Goal: Check status: Check status

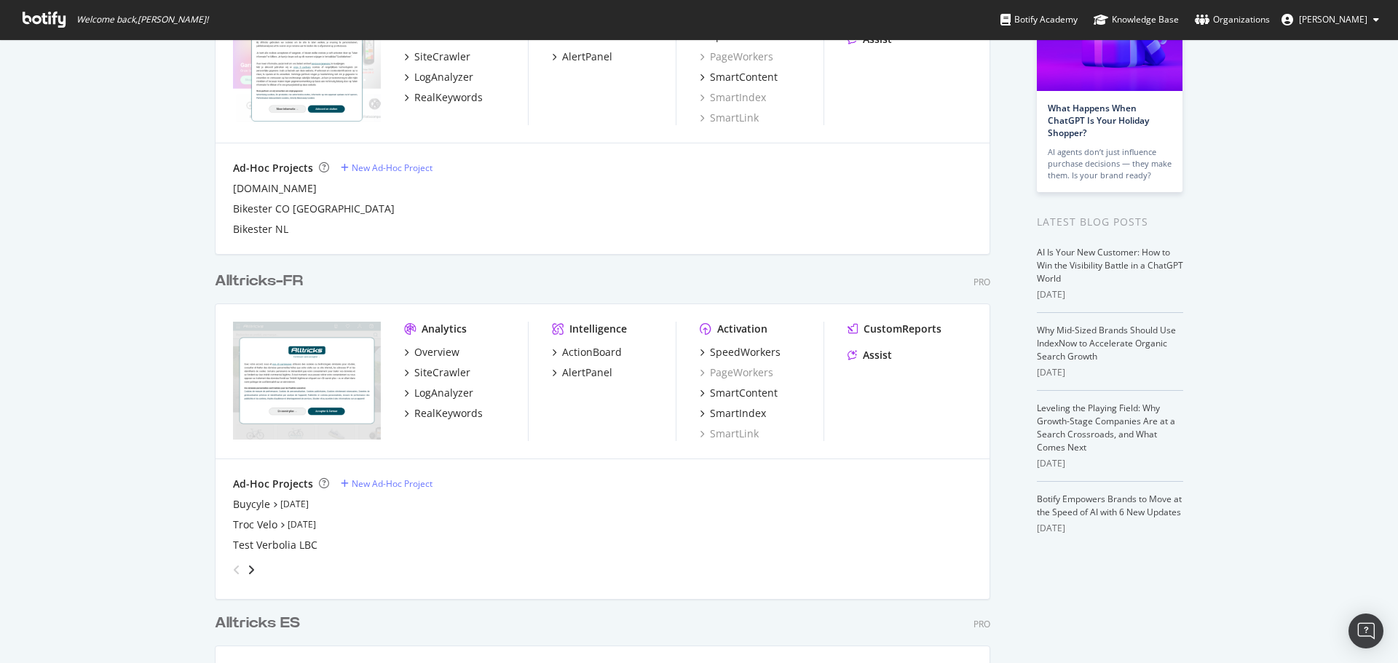
scroll to position [291, 0]
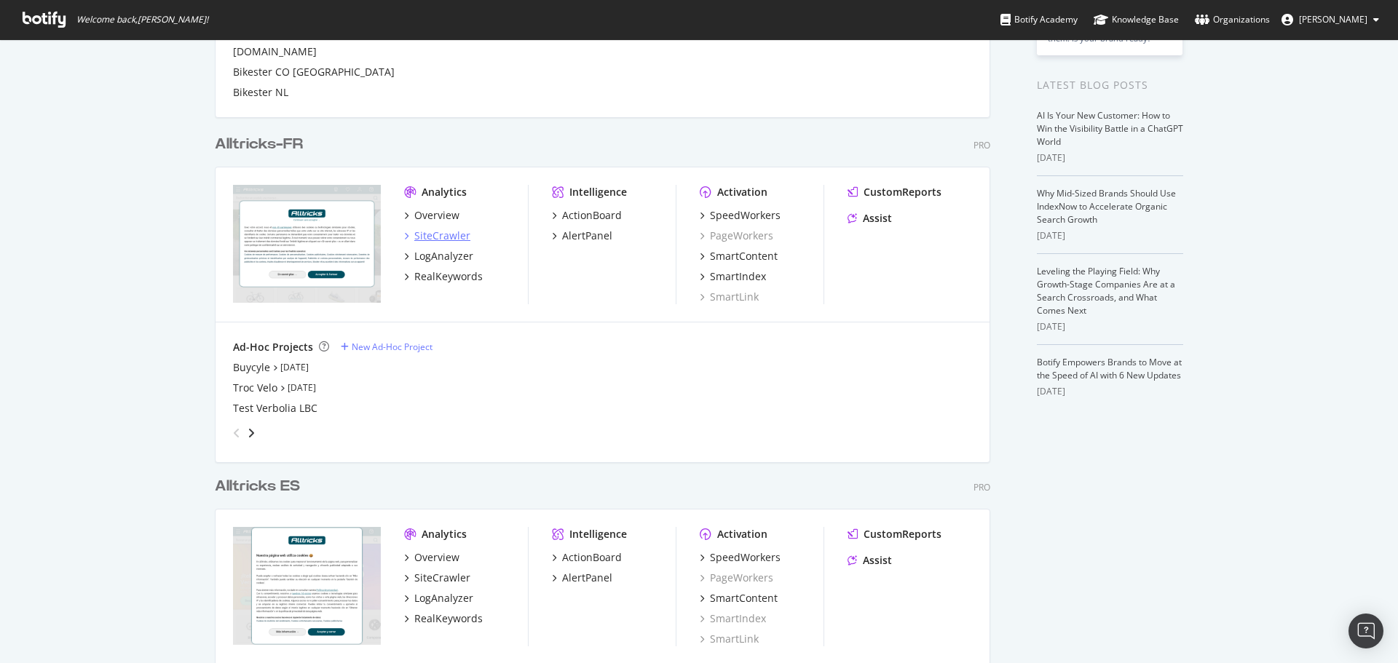
click at [424, 229] on div "SiteCrawler" at bounding box center [442, 236] width 56 height 15
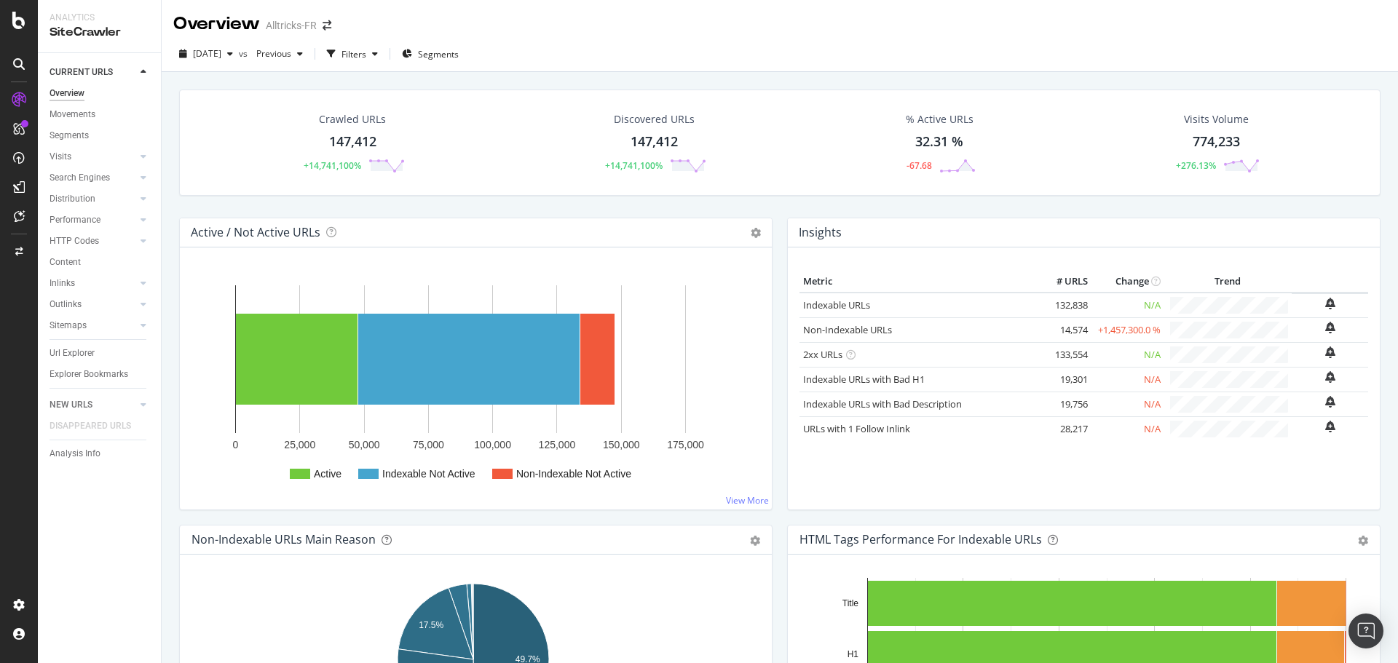
click at [25, 29] on div at bounding box center [19, 331] width 38 height 663
click at [23, 24] on icon at bounding box center [18, 20] width 13 height 17
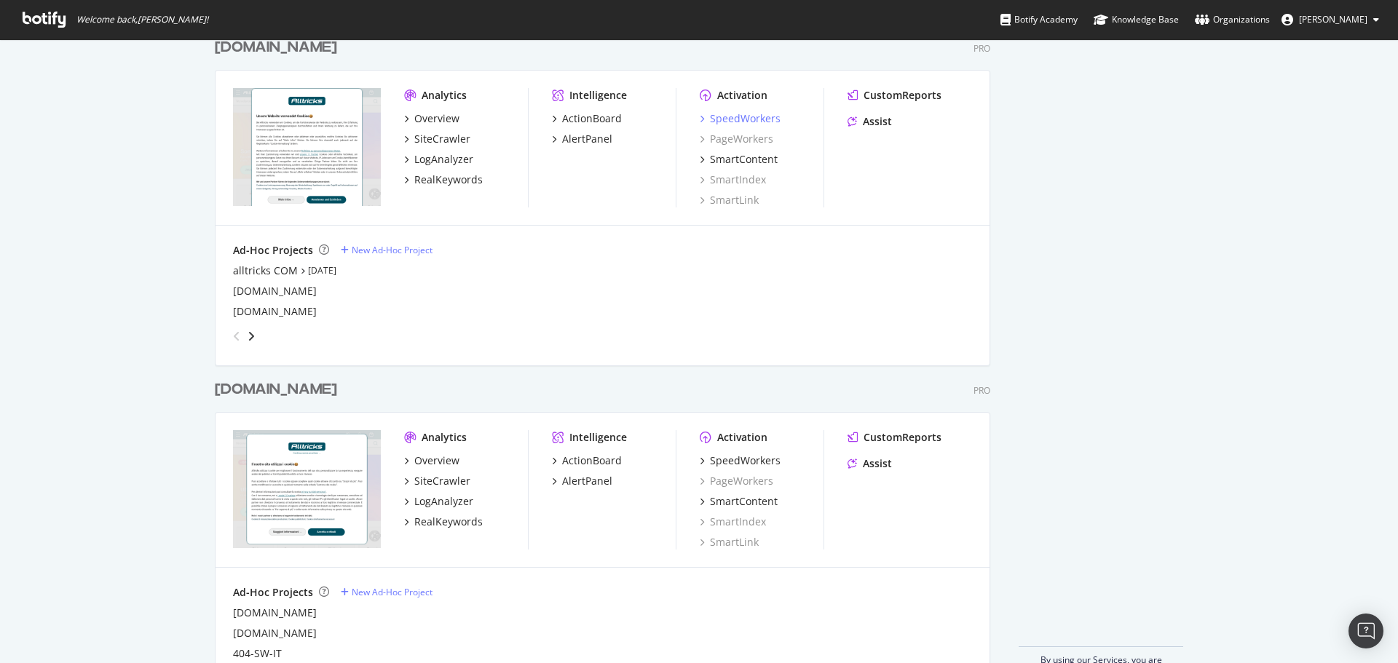
scroll to position [1084, 0]
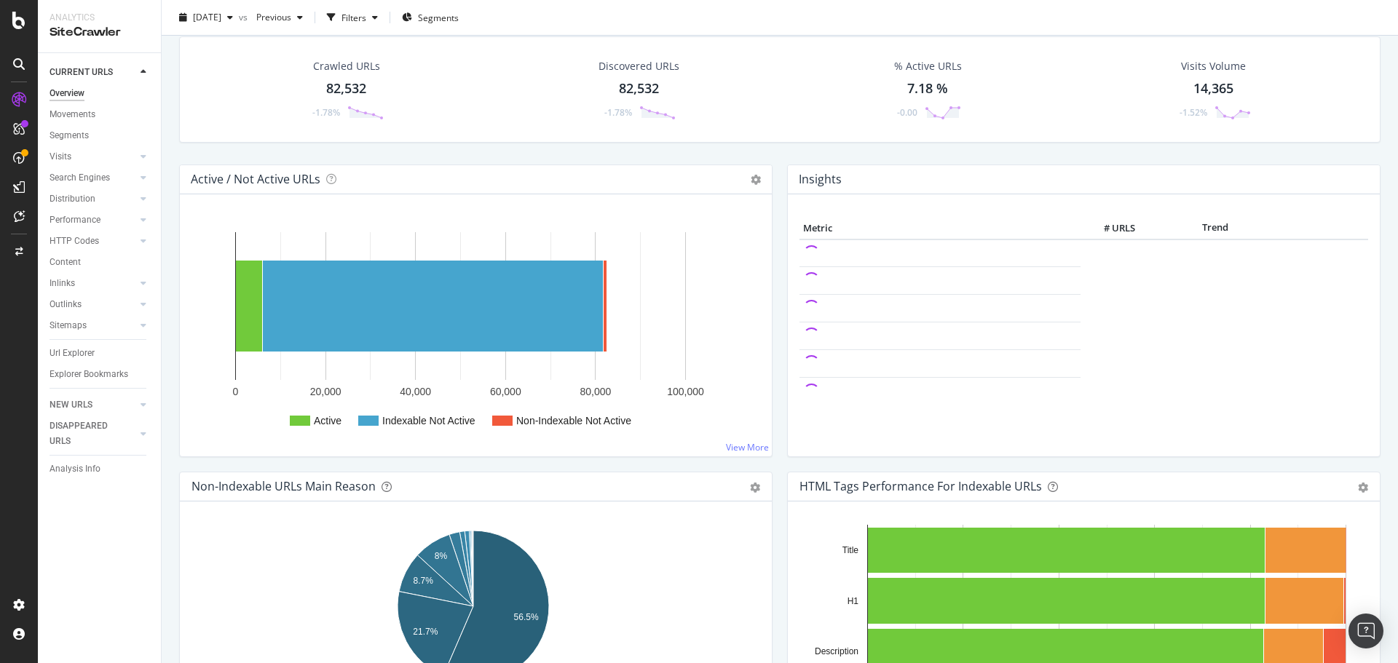
scroll to position [73, 0]
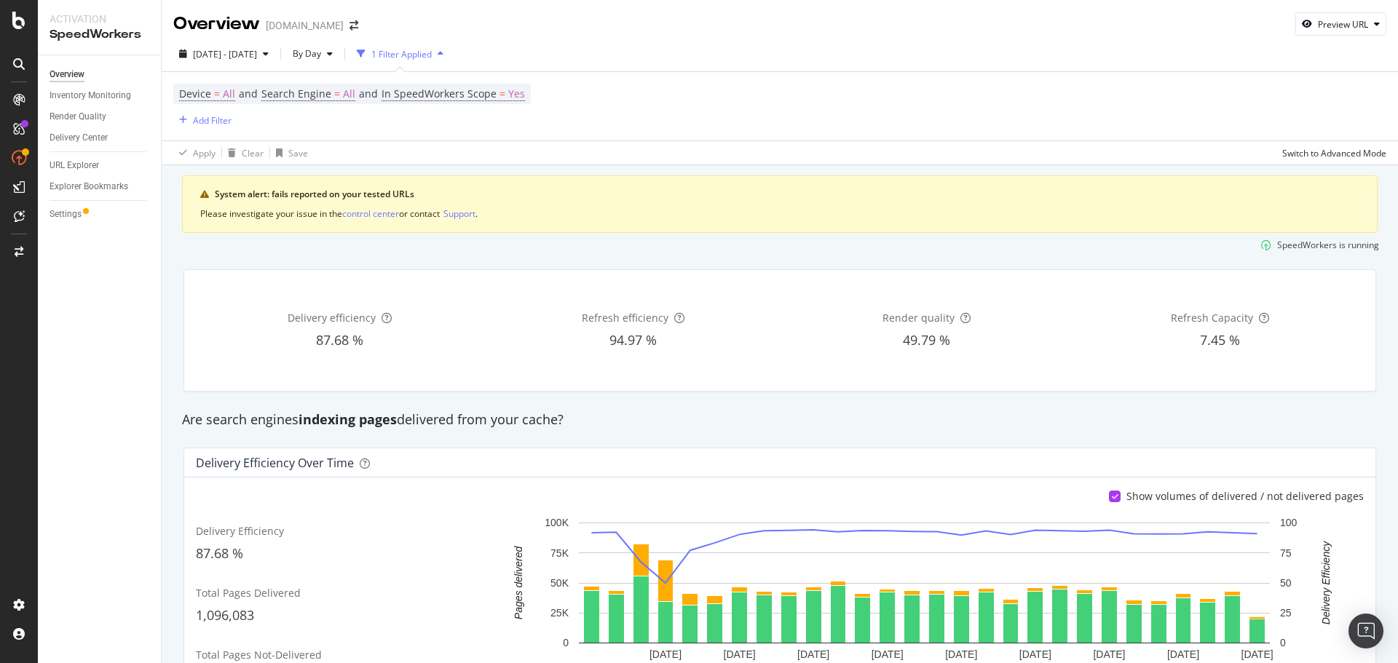
click at [379, 192] on div "System alert: fails reported on your tested URLs" at bounding box center [787, 194] width 1145 height 13
click at [371, 224] on div "System alert: fails reported on your tested URLs Please investigate your issue …" at bounding box center [780, 204] width 1196 height 58
click at [371, 217] on div "control center" at bounding box center [370, 214] width 57 height 12
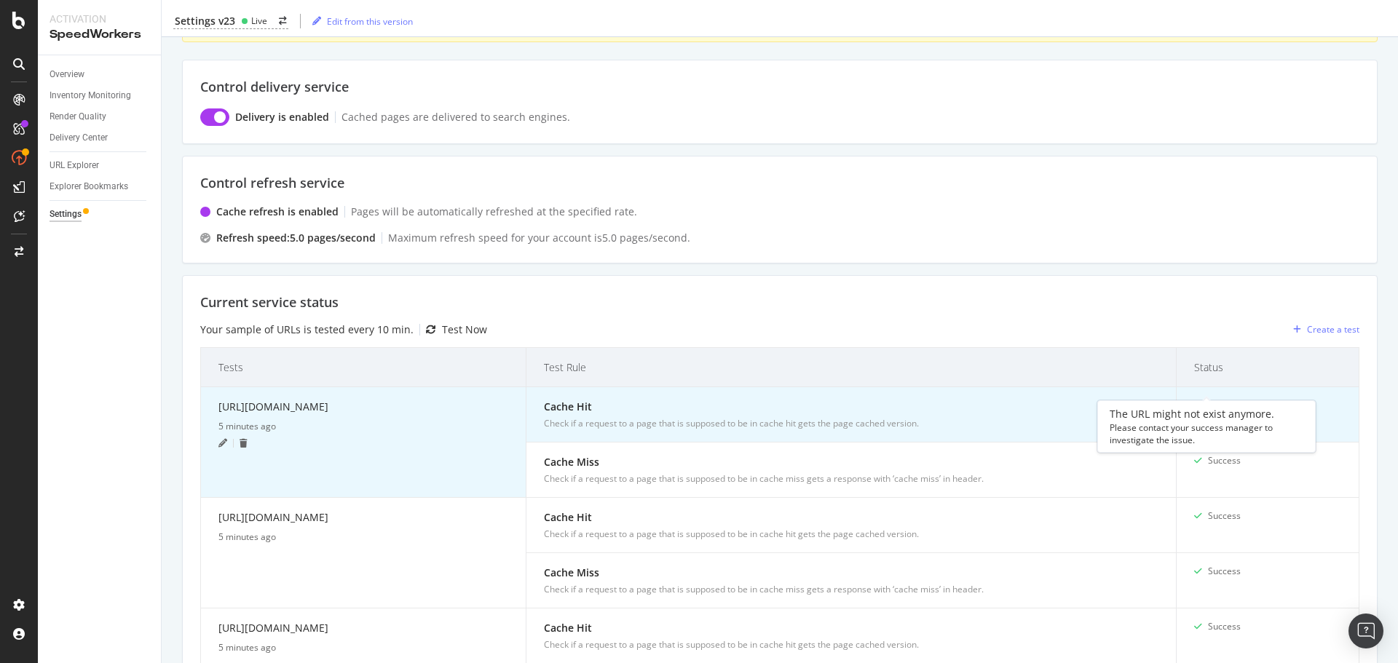
scroll to position [218, 0]
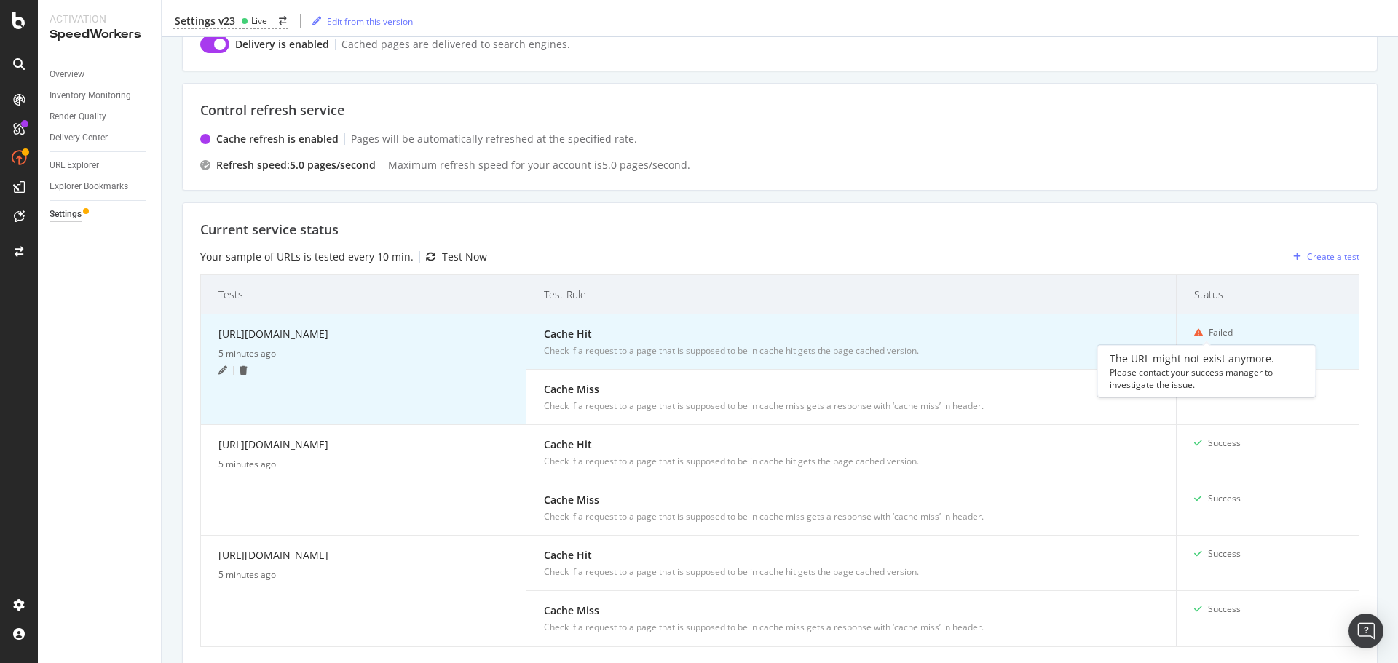
click at [1194, 328] on icon at bounding box center [1198, 332] width 9 height 9
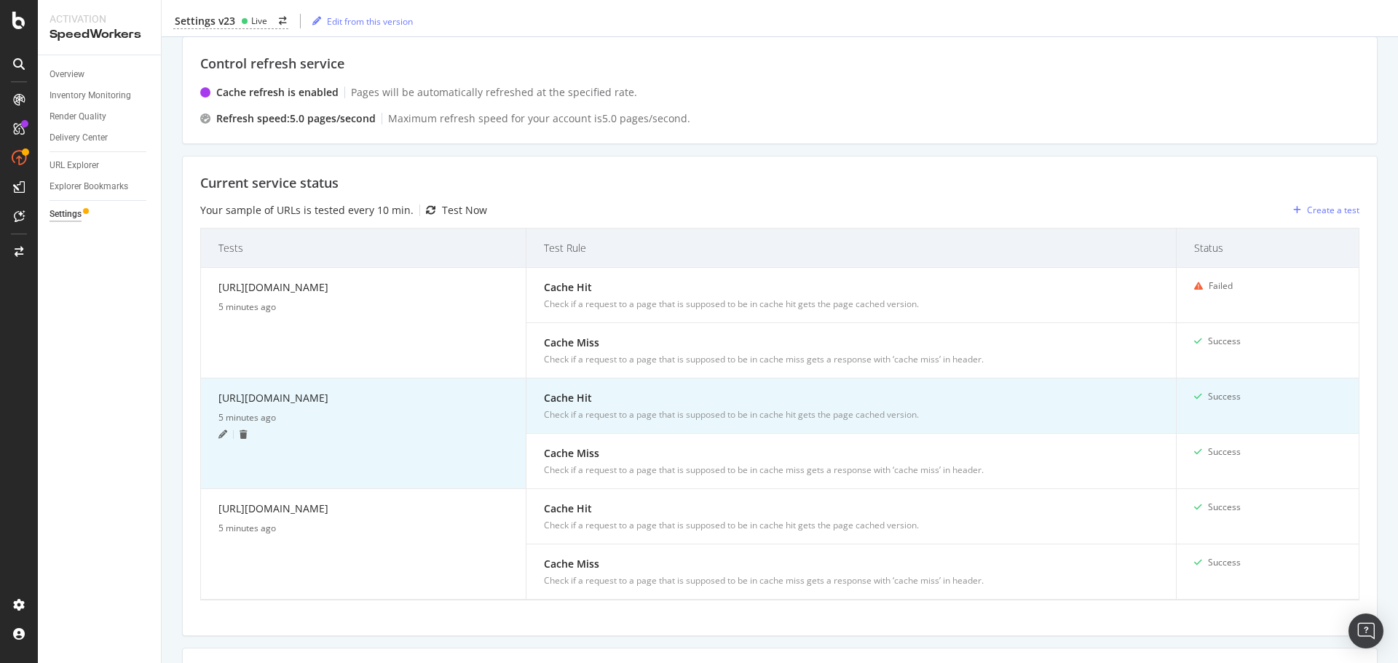
scroll to position [291, 0]
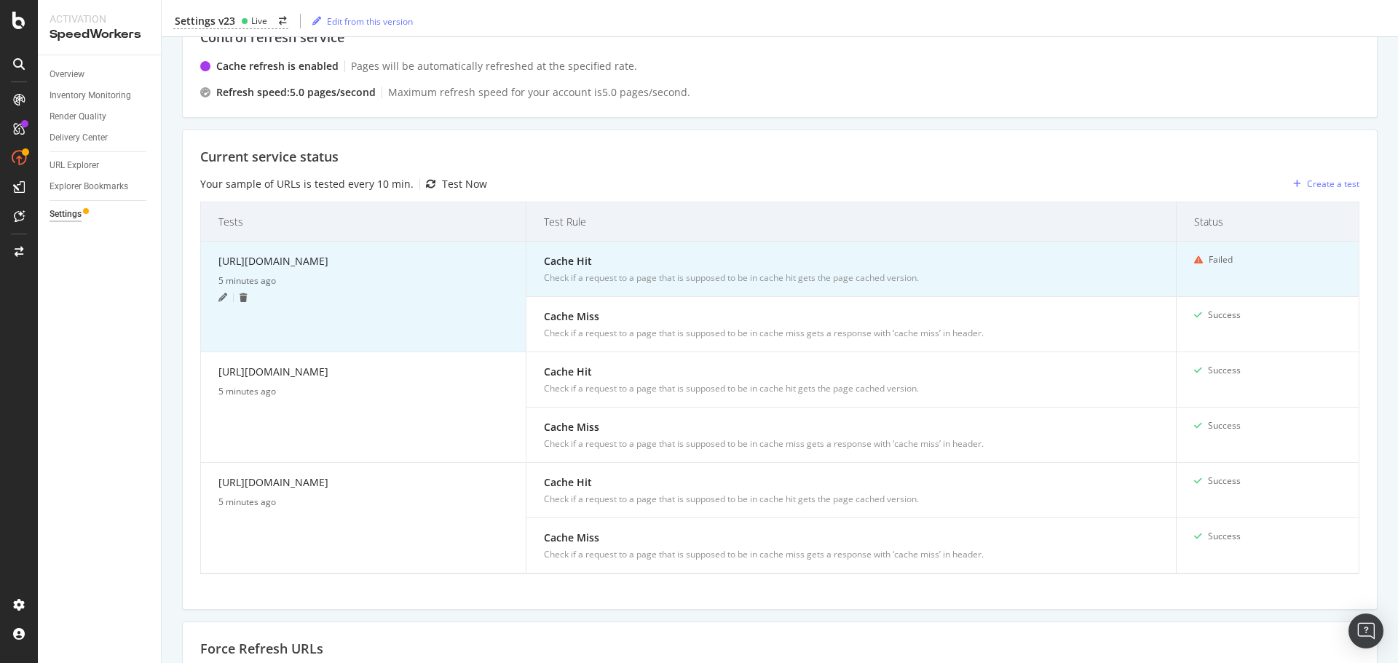
drag, startPoint x: 269, startPoint y: 301, endPoint x: 218, endPoint y: 266, distance: 61.4
click at [218, 266] on div "https://www.alltricks.nl/F-11912-hardloop-schoenen/P-2712673-hardloopschoenen_a…" at bounding box center [363, 263] width 290 height 21
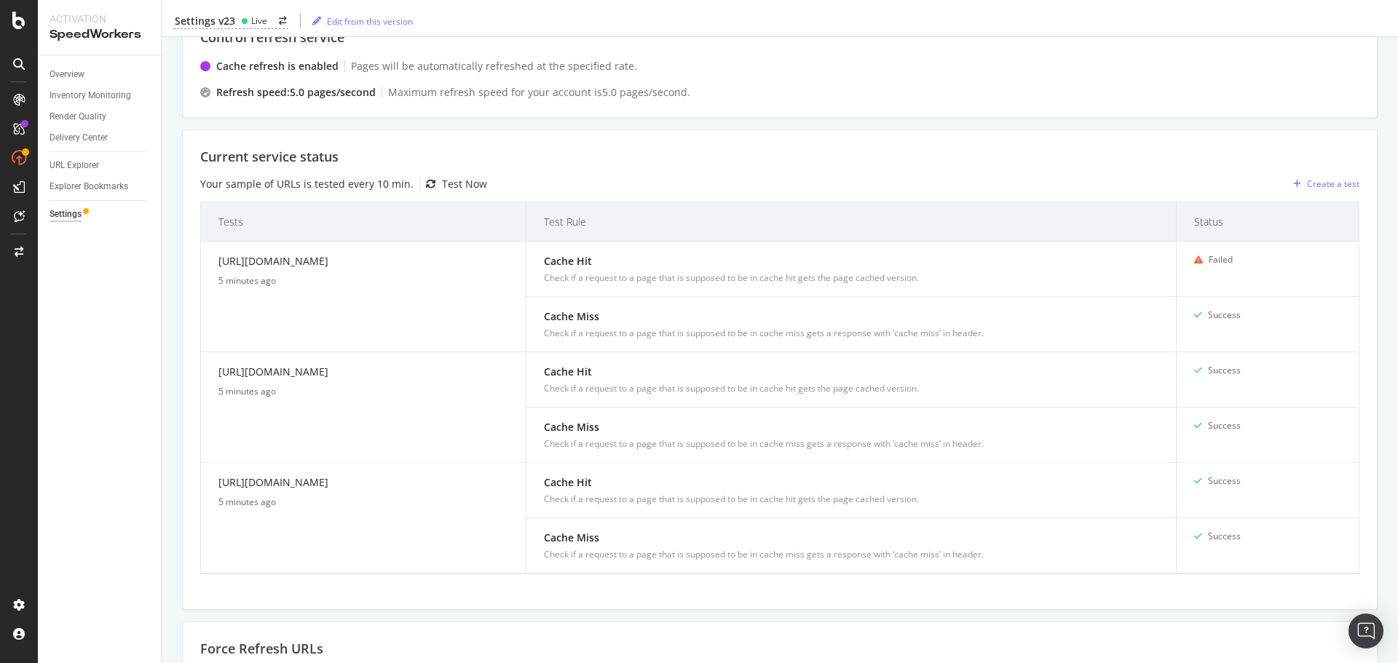
copy div "https://www.alltricks.nl/F-11912-hardloop-schoenen/P-2712673-hardloopschoenen_a…"
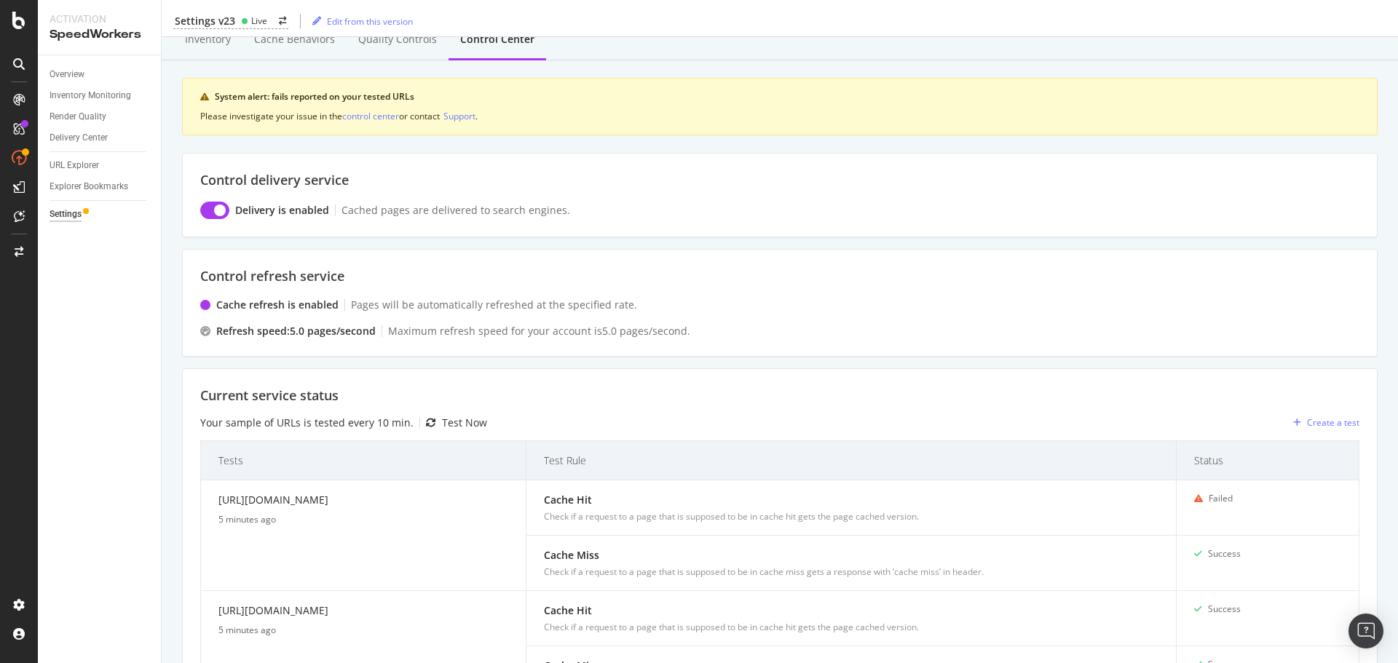
scroll to position [0, 0]
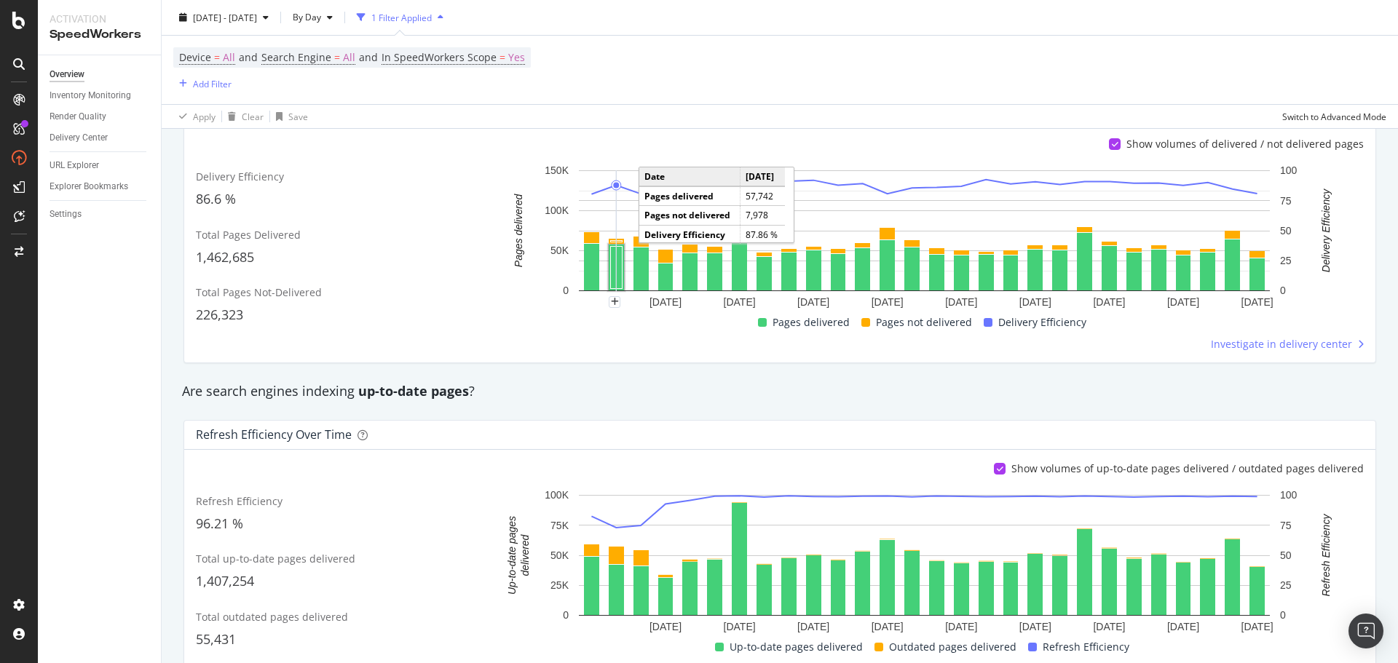
scroll to position [364, 0]
